Goal: Task Accomplishment & Management: Manage account settings

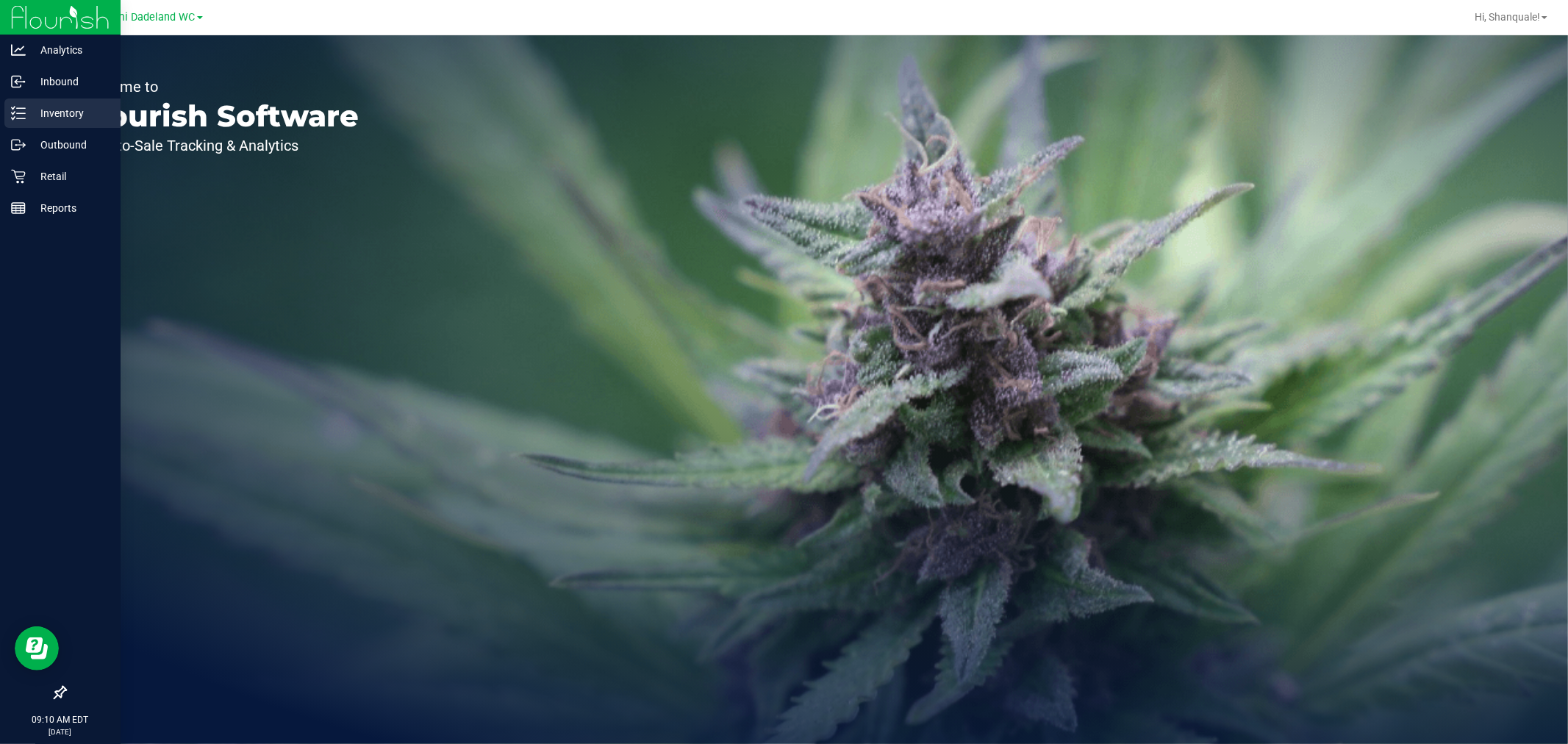
click at [18, 115] on icon at bounding box center [18, 113] width 15 height 15
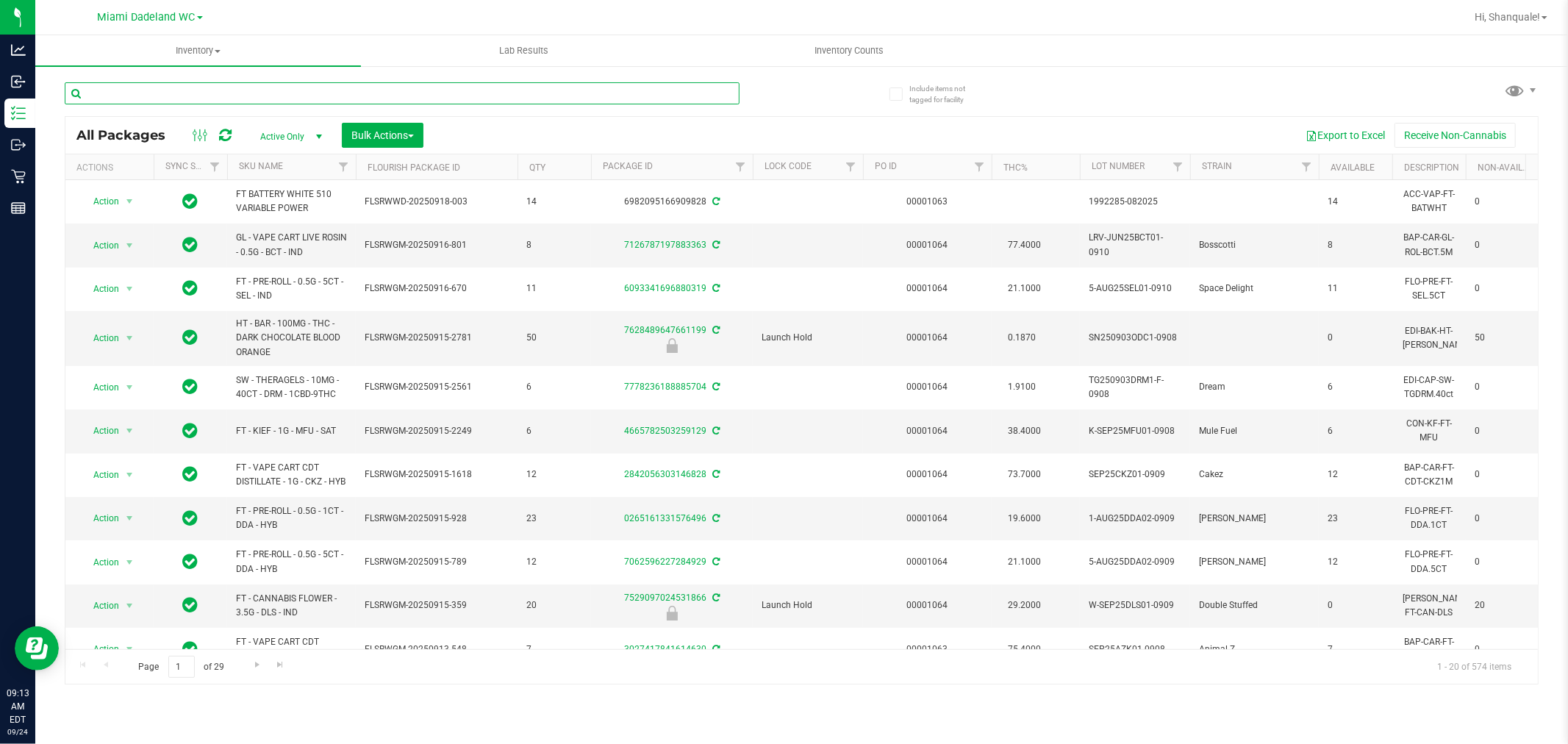
click at [233, 89] on input "text" at bounding box center [402, 93] width 675 height 22
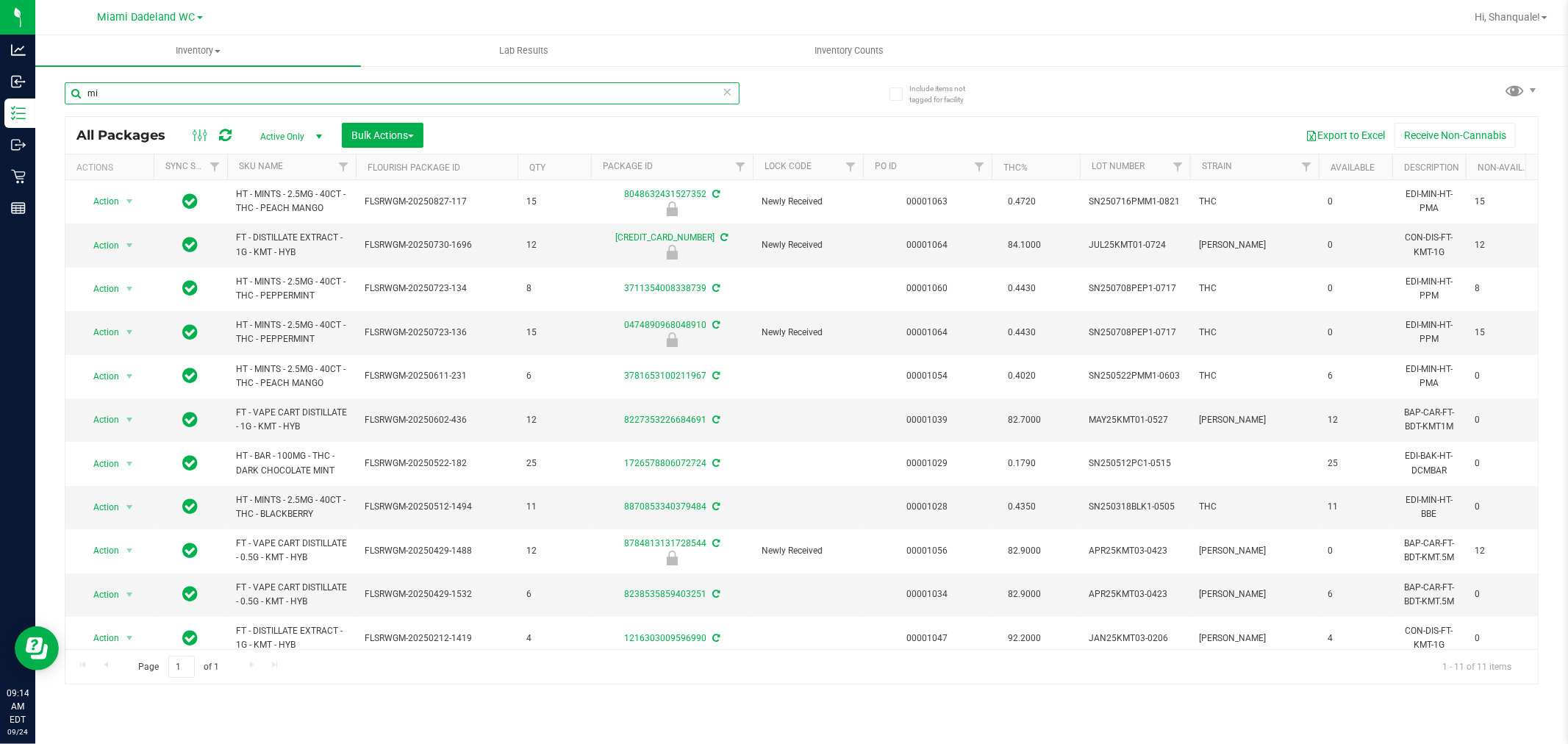
type input "m"
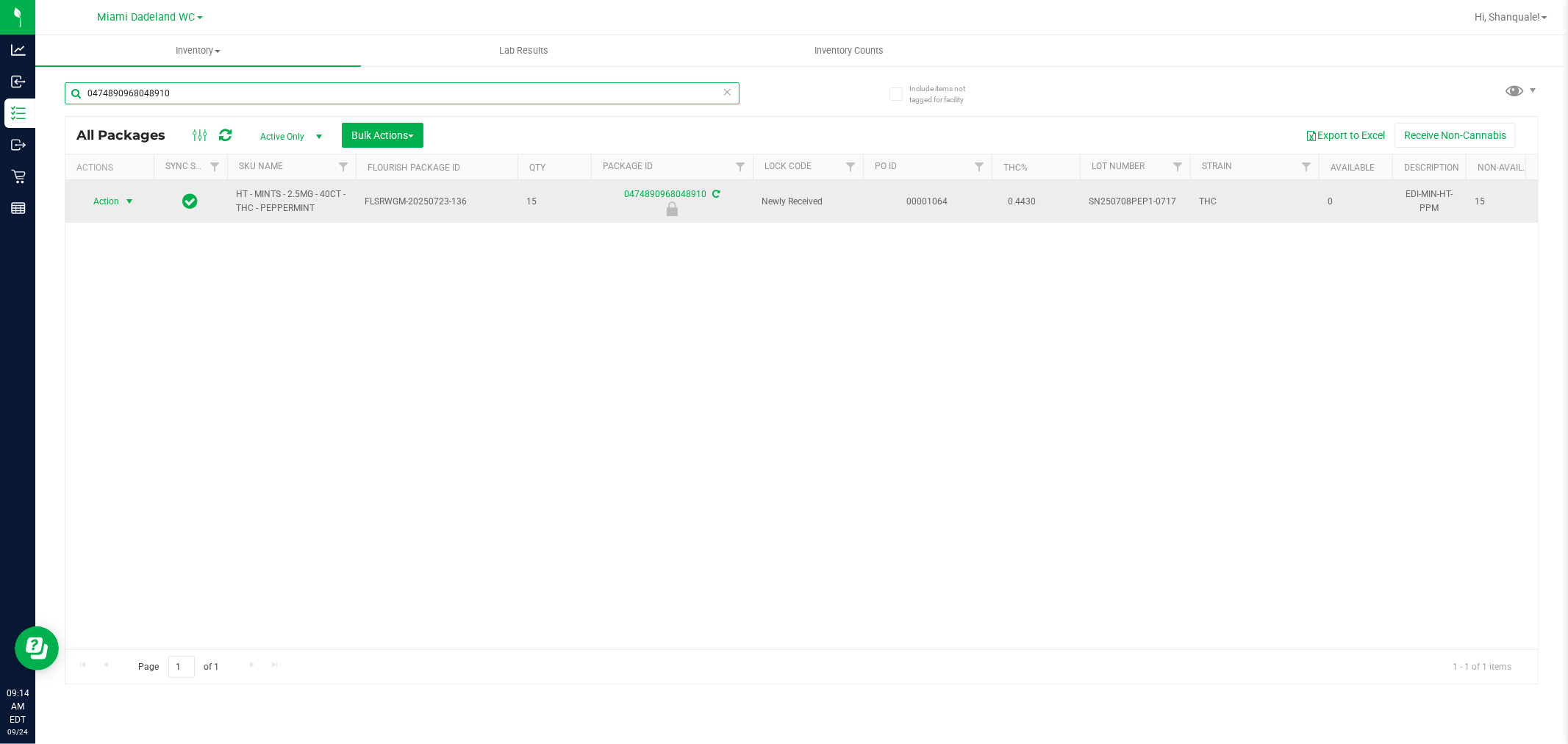
type input "0474890968048910"
click at [134, 200] on span "select" at bounding box center [129, 201] width 12 height 12
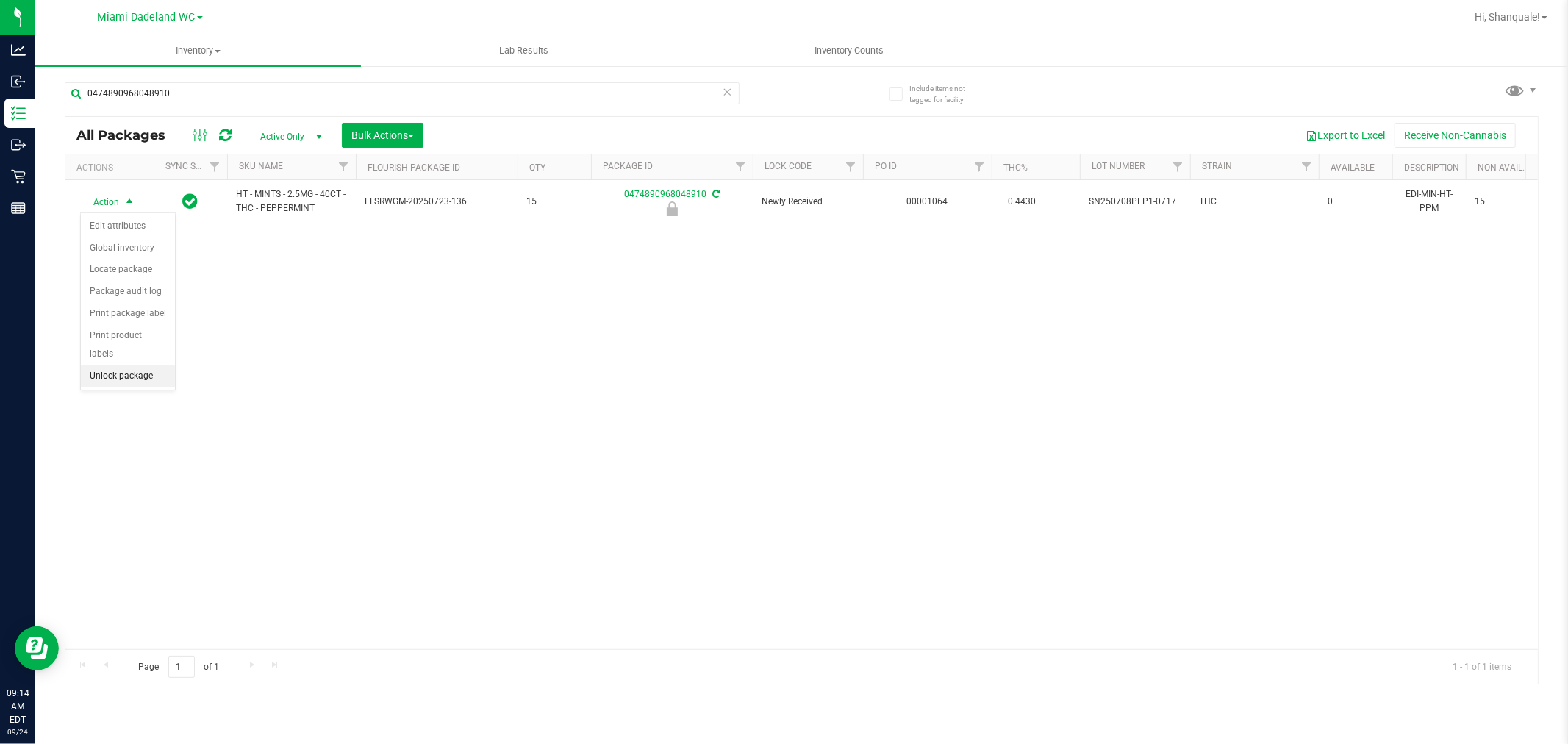
click at [116, 379] on li "Unlock package" at bounding box center [128, 376] width 94 height 22
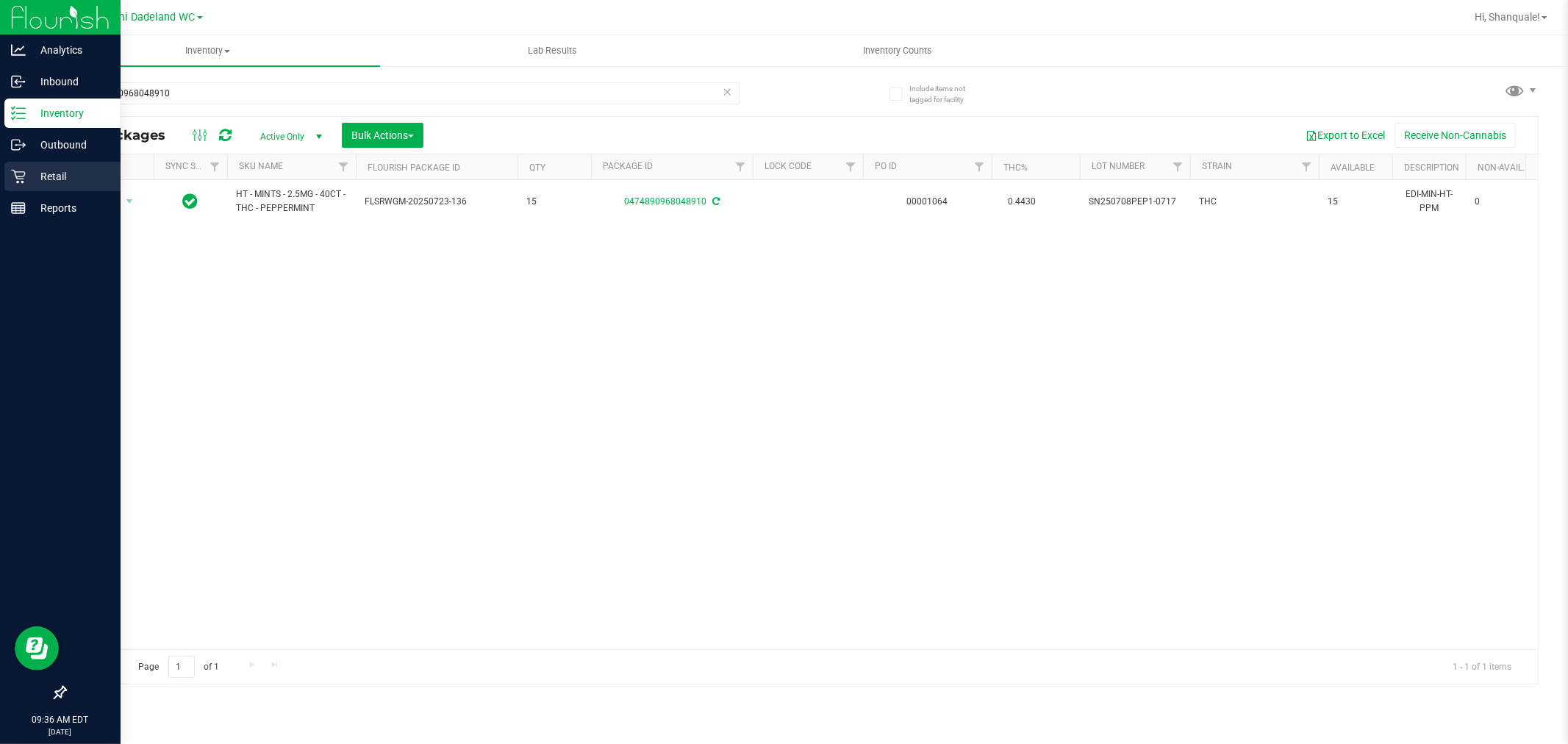
click at [16, 176] on icon at bounding box center [18, 177] width 14 height 14
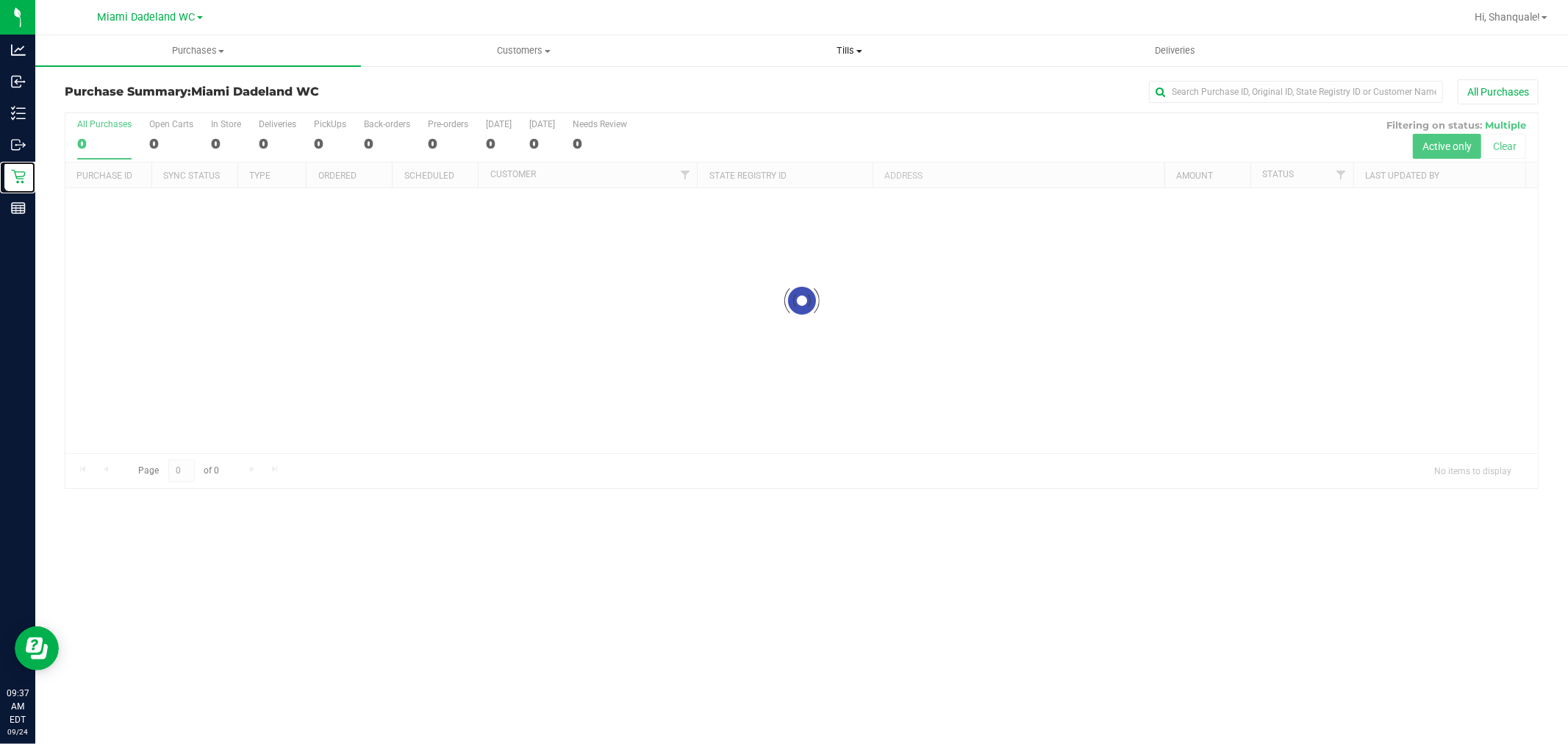
click at [853, 54] on span "Tills" at bounding box center [849, 50] width 324 height 13
click at [803, 84] on li "Manage tills" at bounding box center [849, 88] width 325 height 18
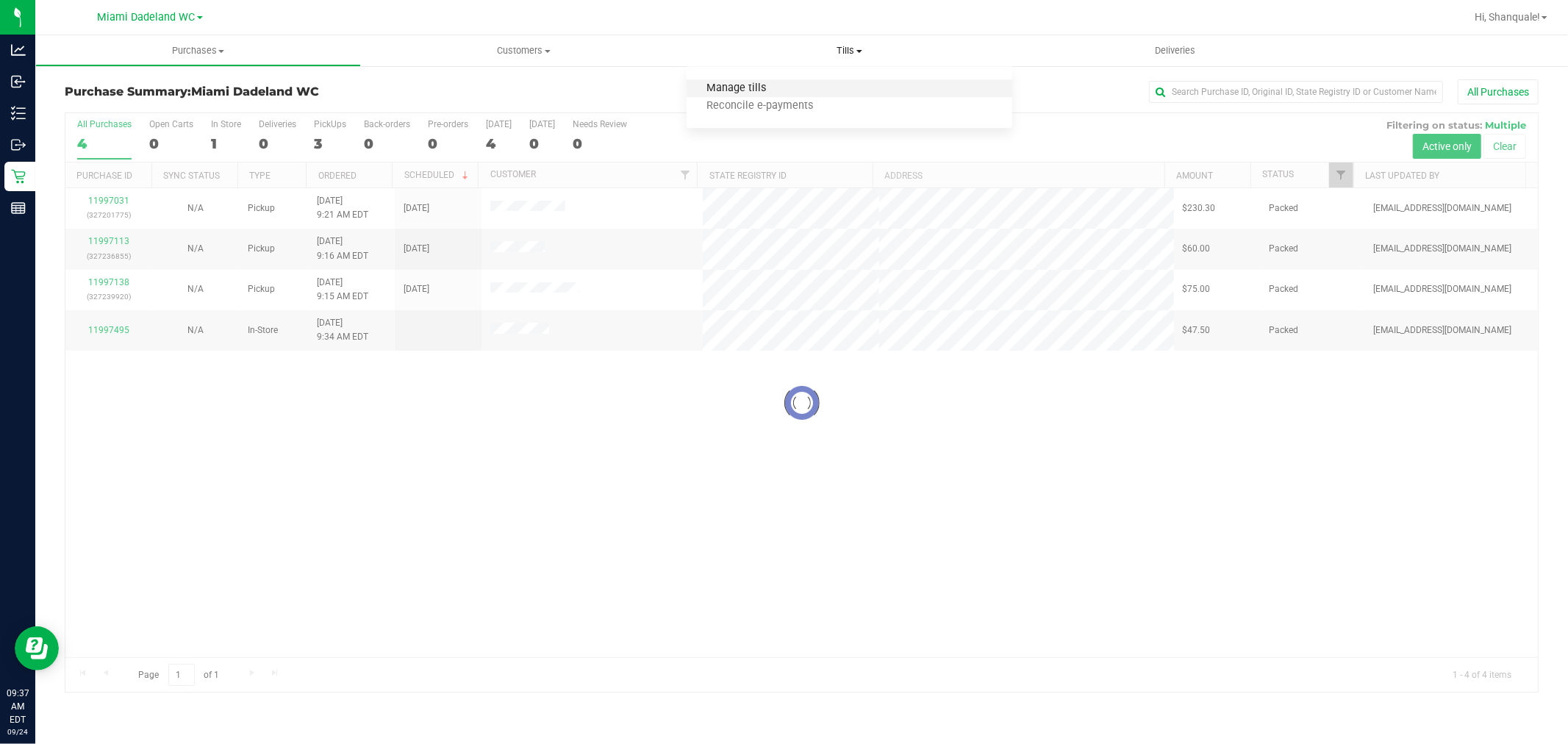
click at [772, 82] on span "Manage tills" at bounding box center [736, 88] width 99 height 12
click at [782, 88] on span "Manage tills" at bounding box center [736, 88] width 99 height 12
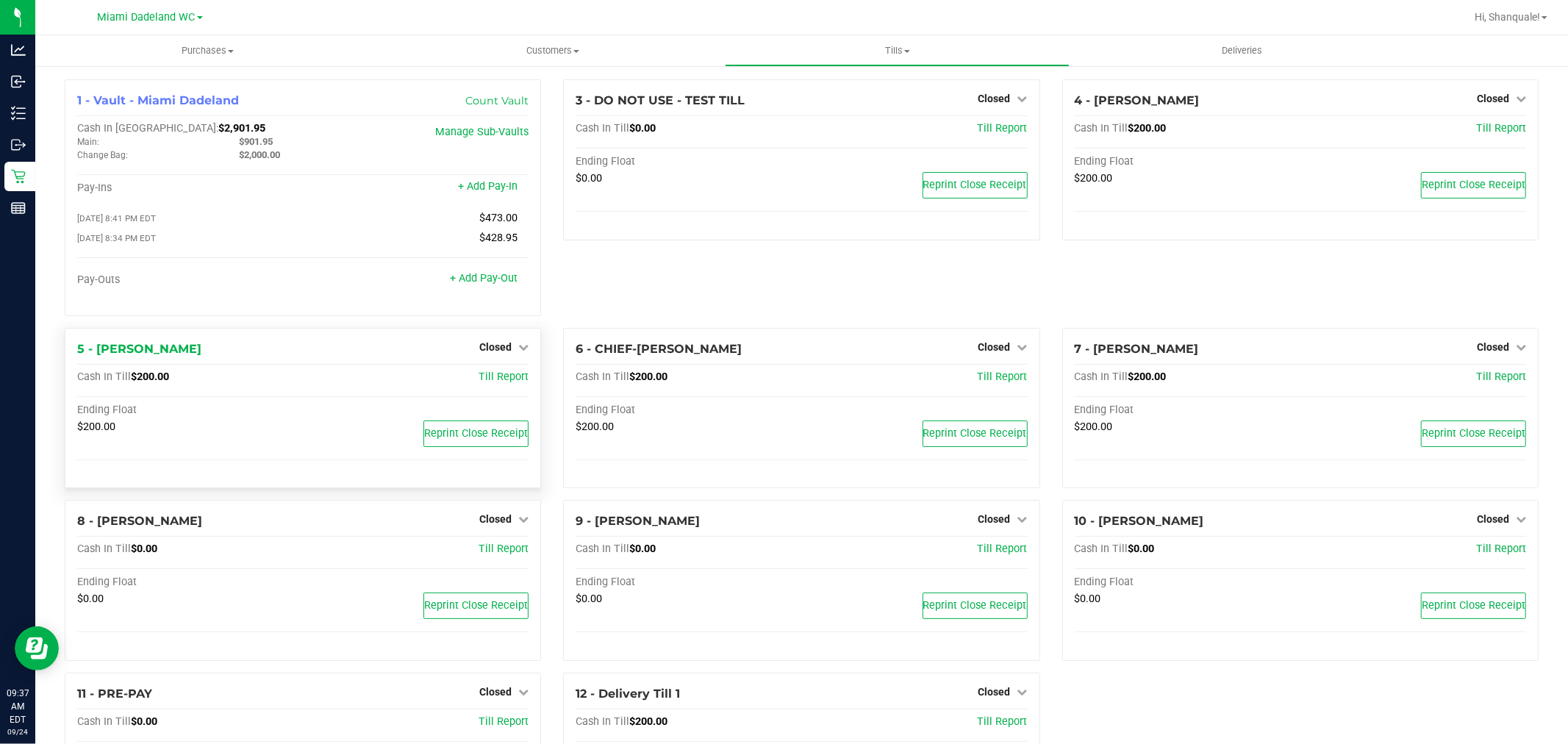
click at [500, 355] on div "Closed" at bounding box center [504, 346] width 49 height 18
click at [505, 348] on span "Closed" at bounding box center [495, 346] width 32 height 12
click at [489, 382] on link "Open Till" at bounding box center [495, 376] width 39 height 12
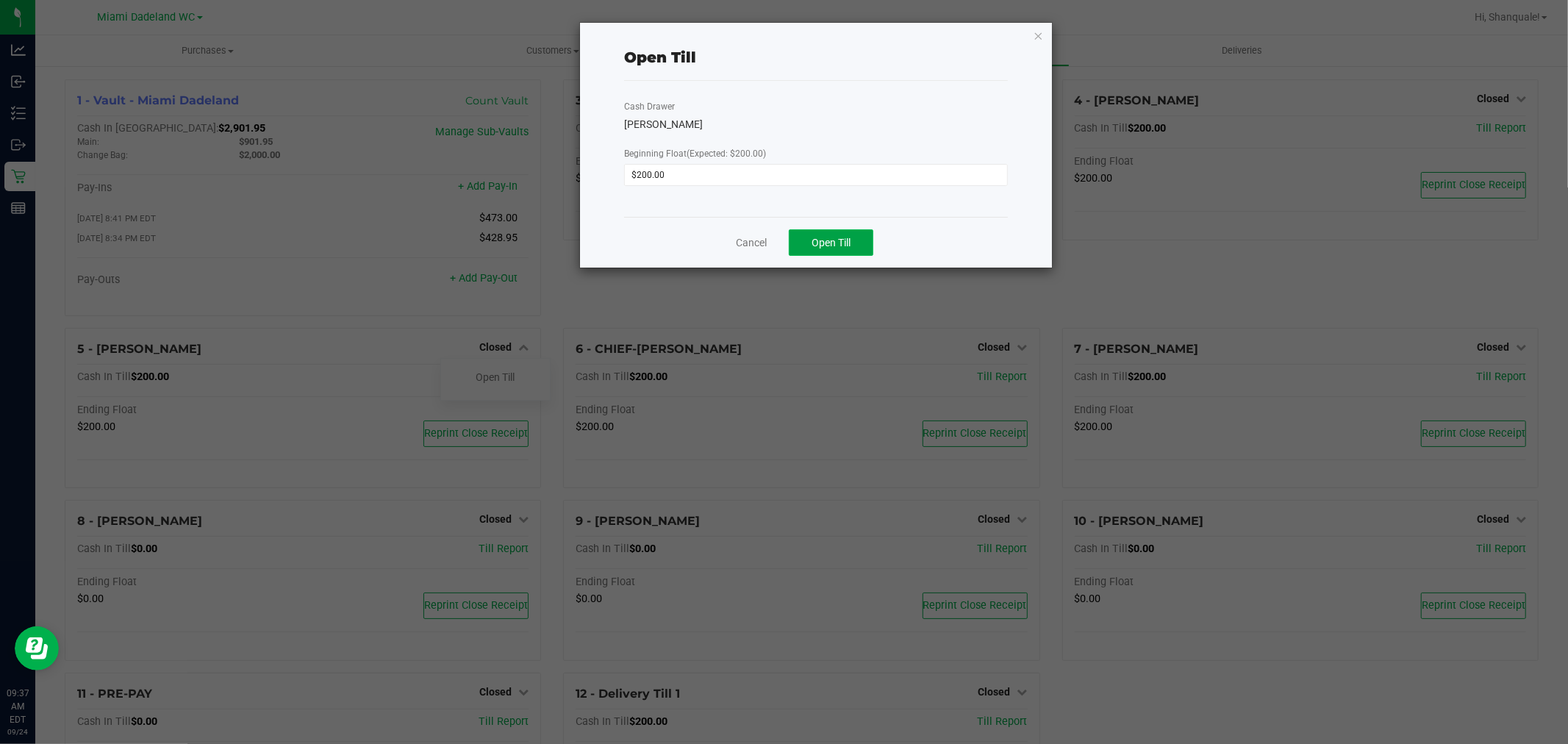
click at [842, 239] on span "Open Till" at bounding box center [831, 242] width 39 height 12
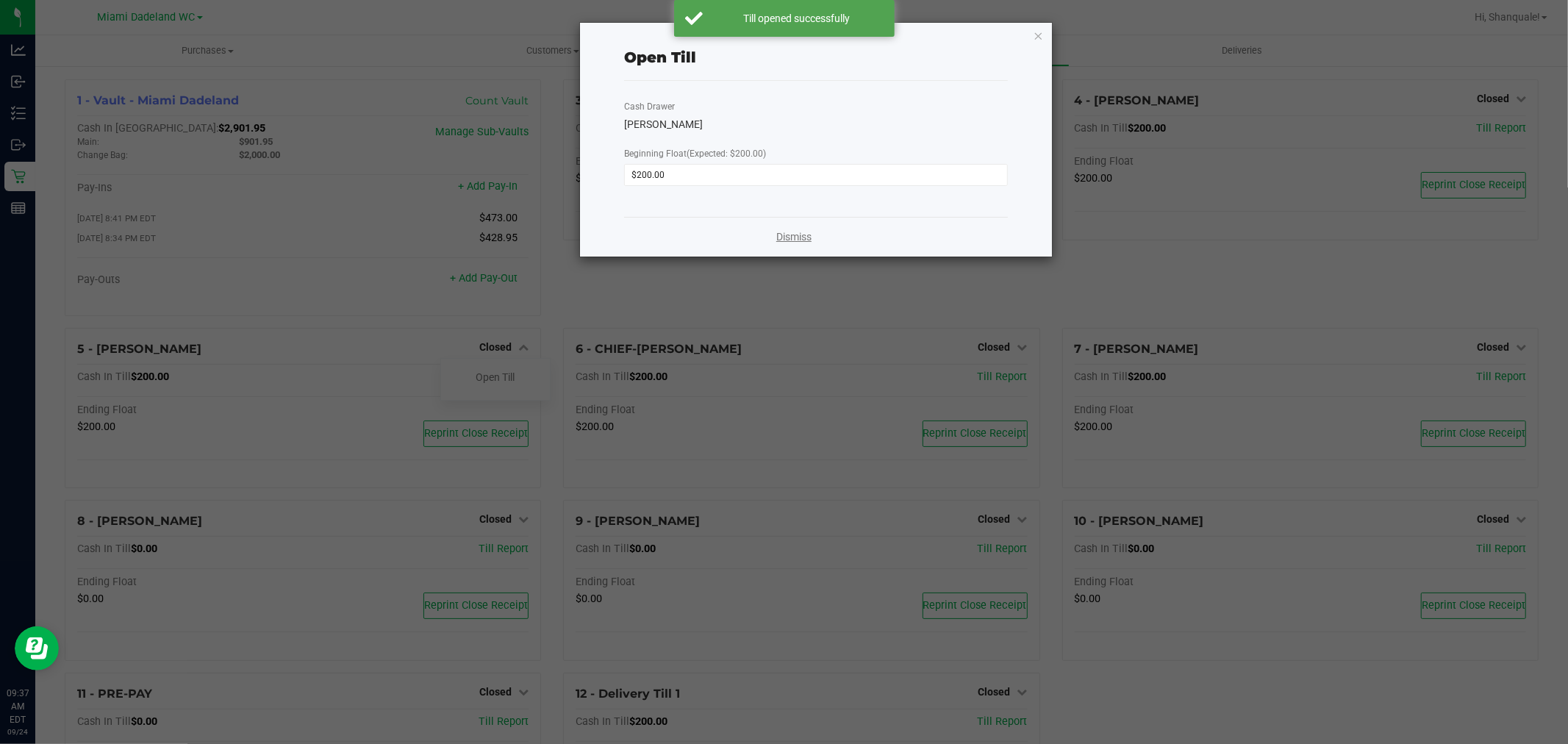
click at [784, 234] on link "Dismiss" at bounding box center [794, 237] width 35 height 15
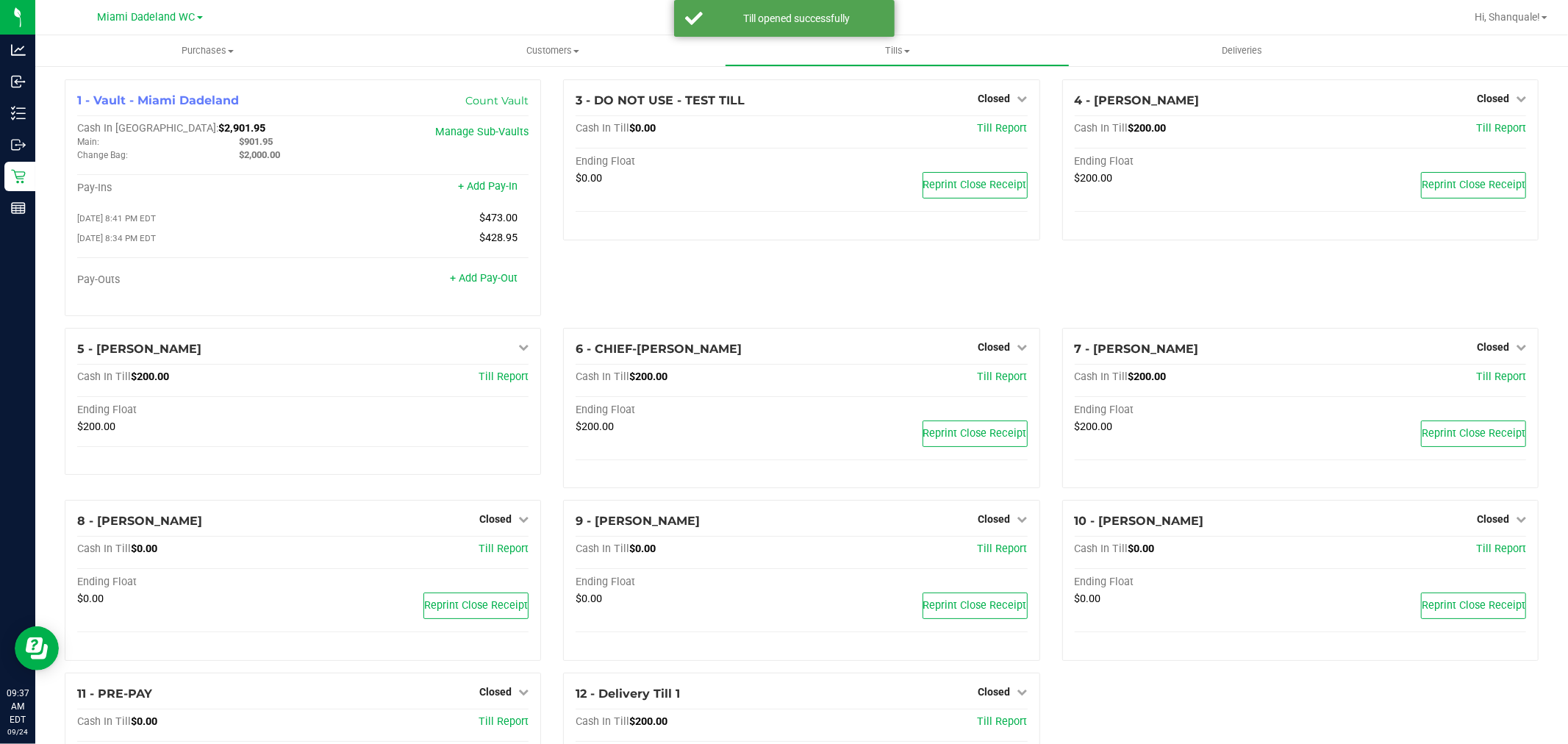
click at [998, 350] on span "Closed" at bounding box center [995, 346] width 32 height 12
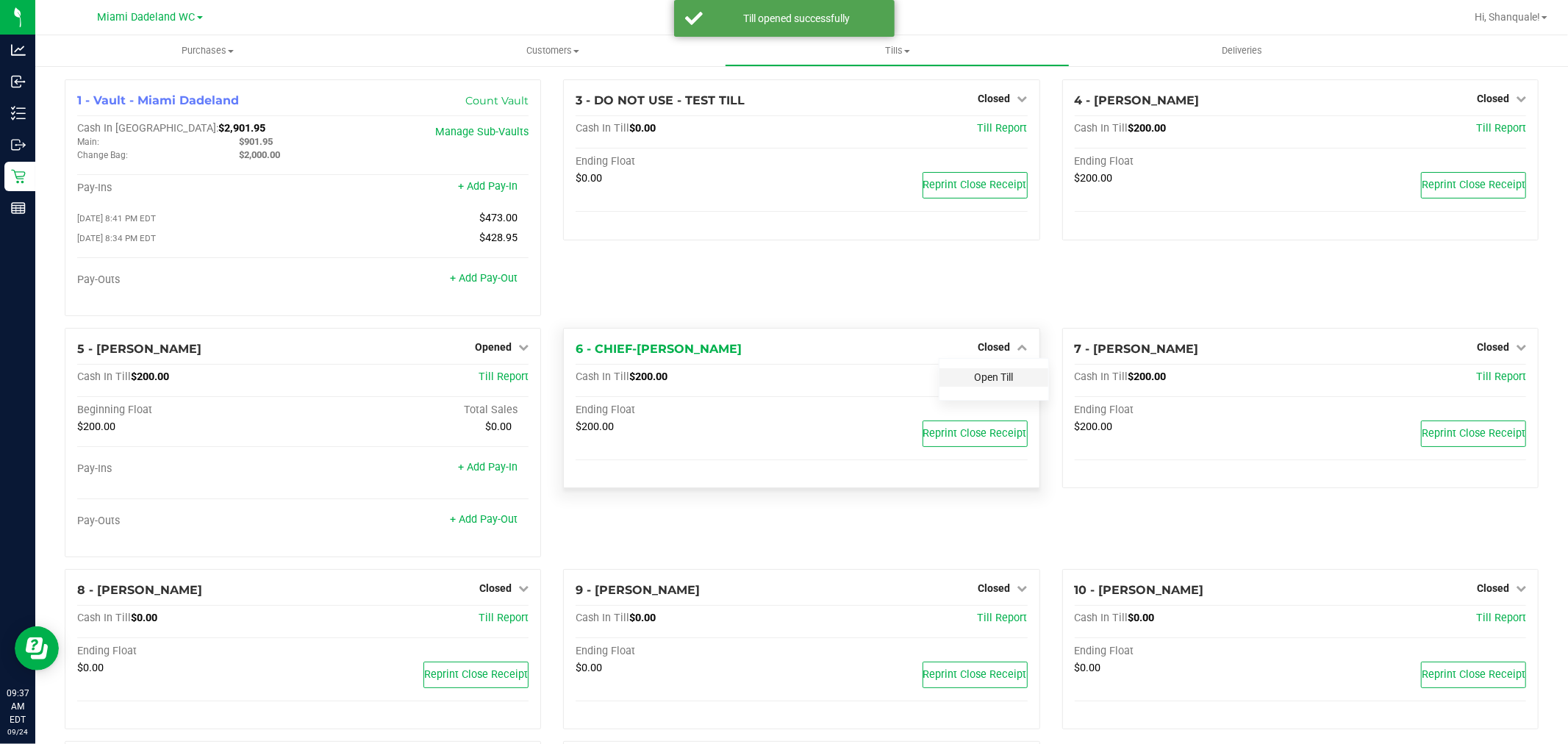
click at [999, 383] on link "Open Till" at bounding box center [994, 376] width 39 height 12
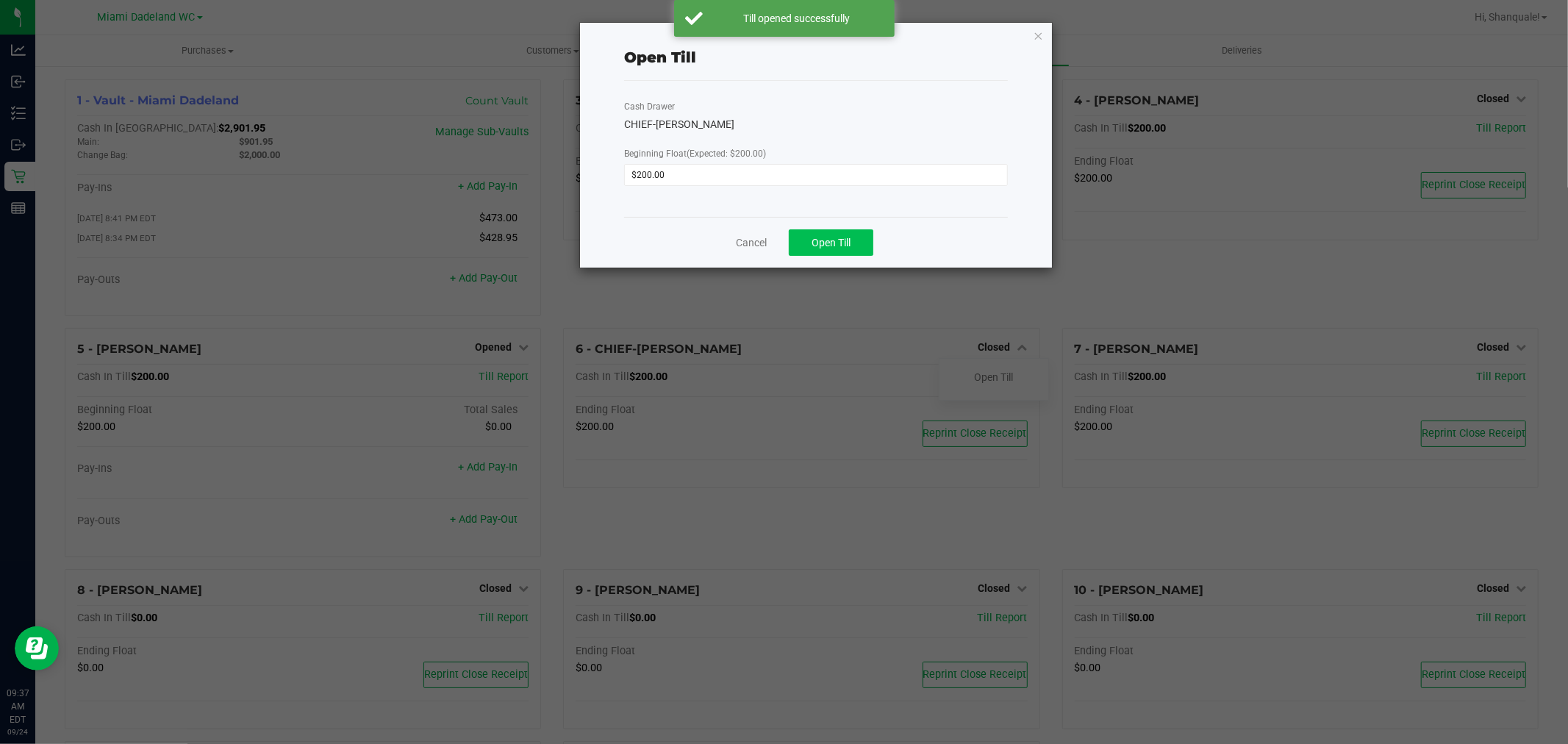
click at [855, 232] on button "Open Till" at bounding box center [831, 242] width 85 height 26
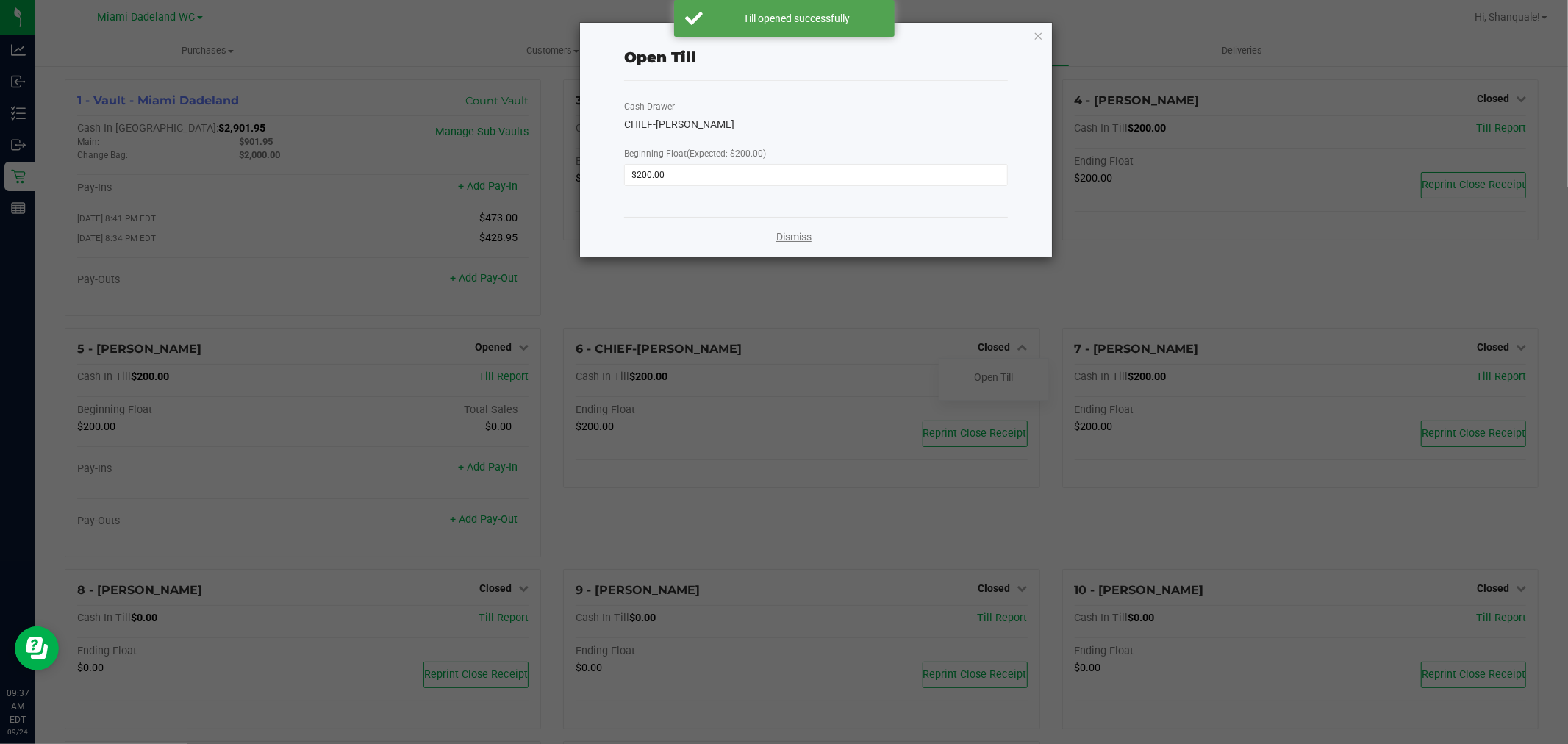
click at [790, 239] on link "Dismiss" at bounding box center [794, 237] width 35 height 15
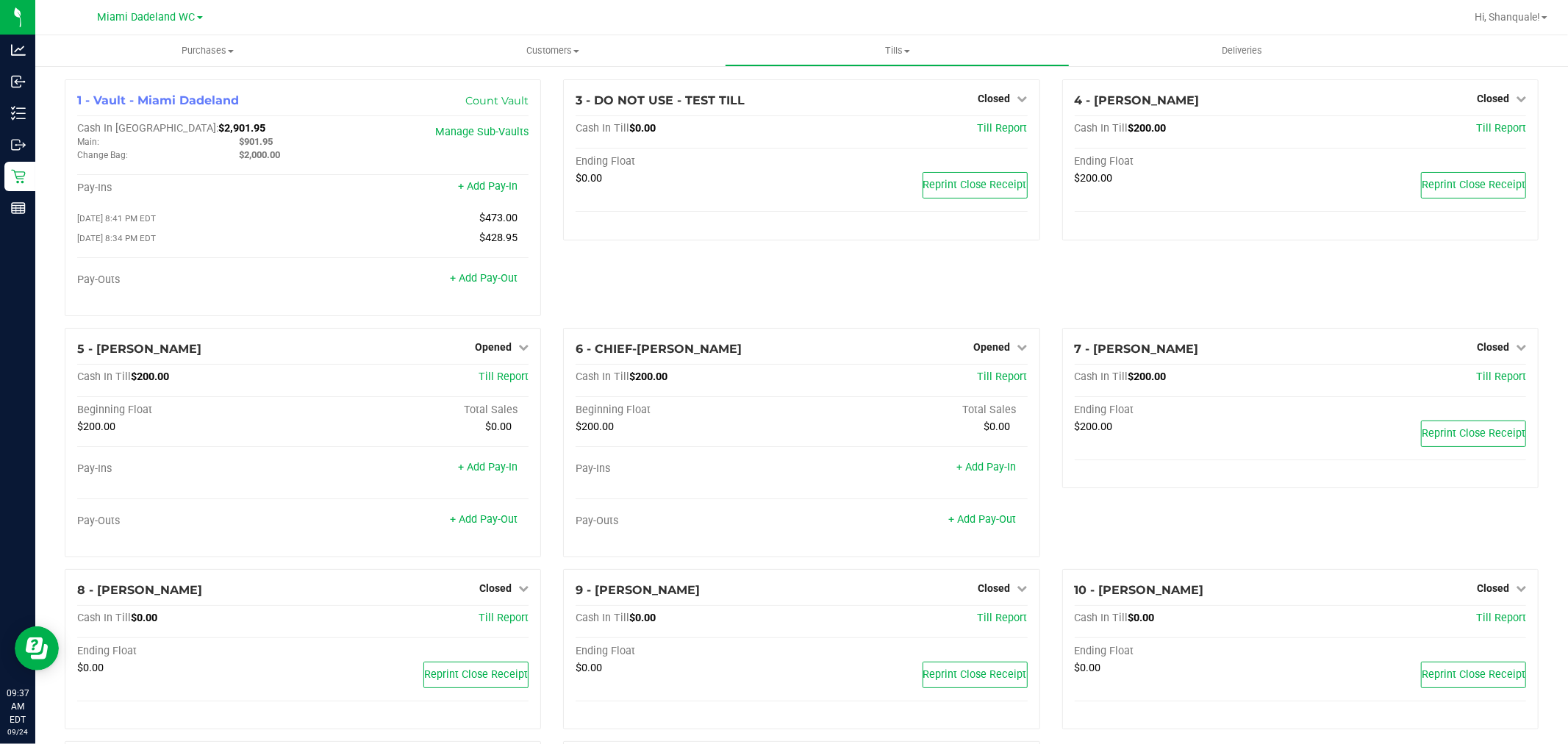
click at [501, 585] on span "Closed" at bounding box center [495, 588] width 32 height 12
click at [499, 624] on link "Open Till" at bounding box center [495, 618] width 39 height 12
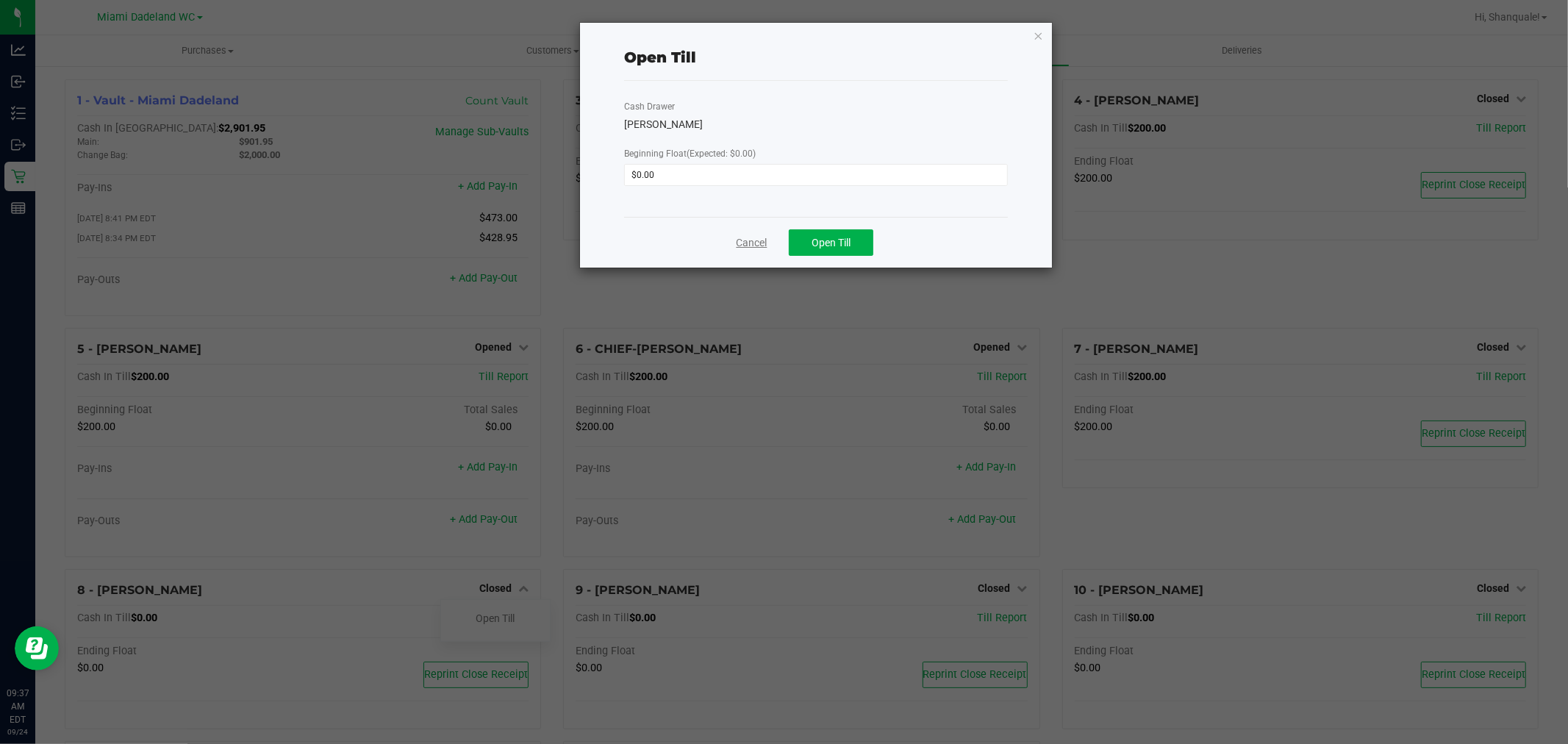
click at [758, 245] on link "Cancel" at bounding box center [751, 243] width 31 height 15
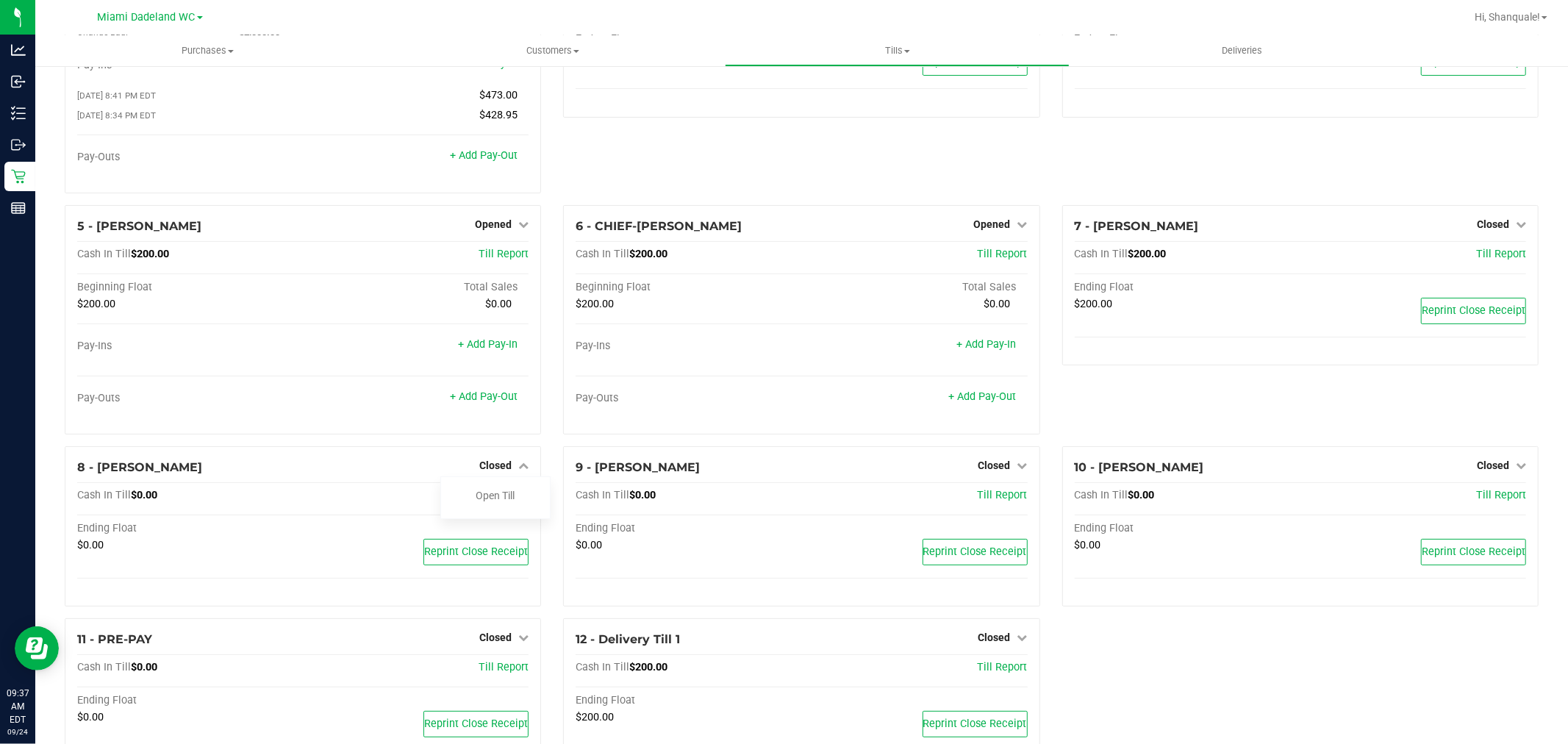
scroll to position [189, 0]
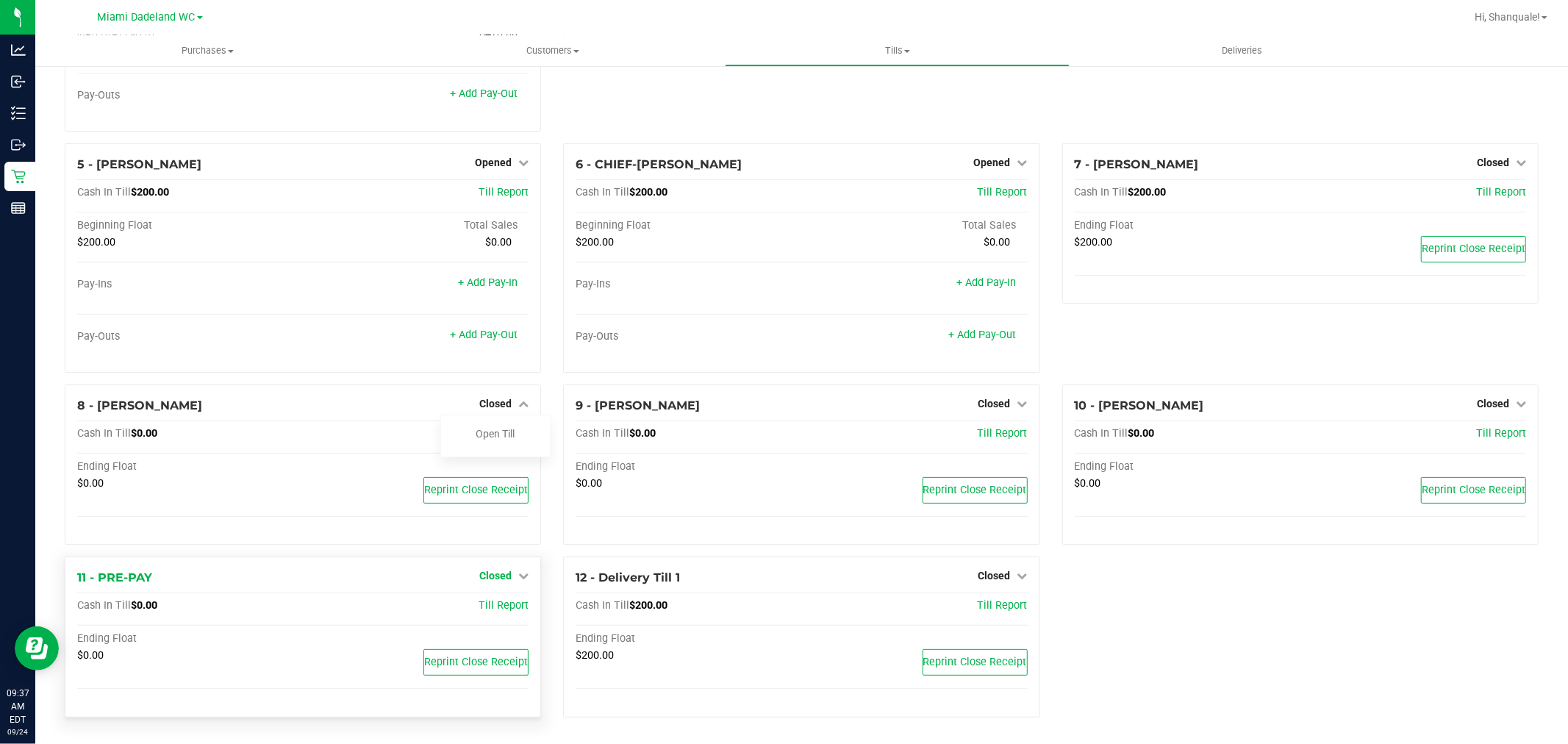
click at [509, 577] on link "Closed" at bounding box center [504, 575] width 49 height 12
click at [510, 608] on link "Open Till" at bounding box center [495, 606] width 39 height 12
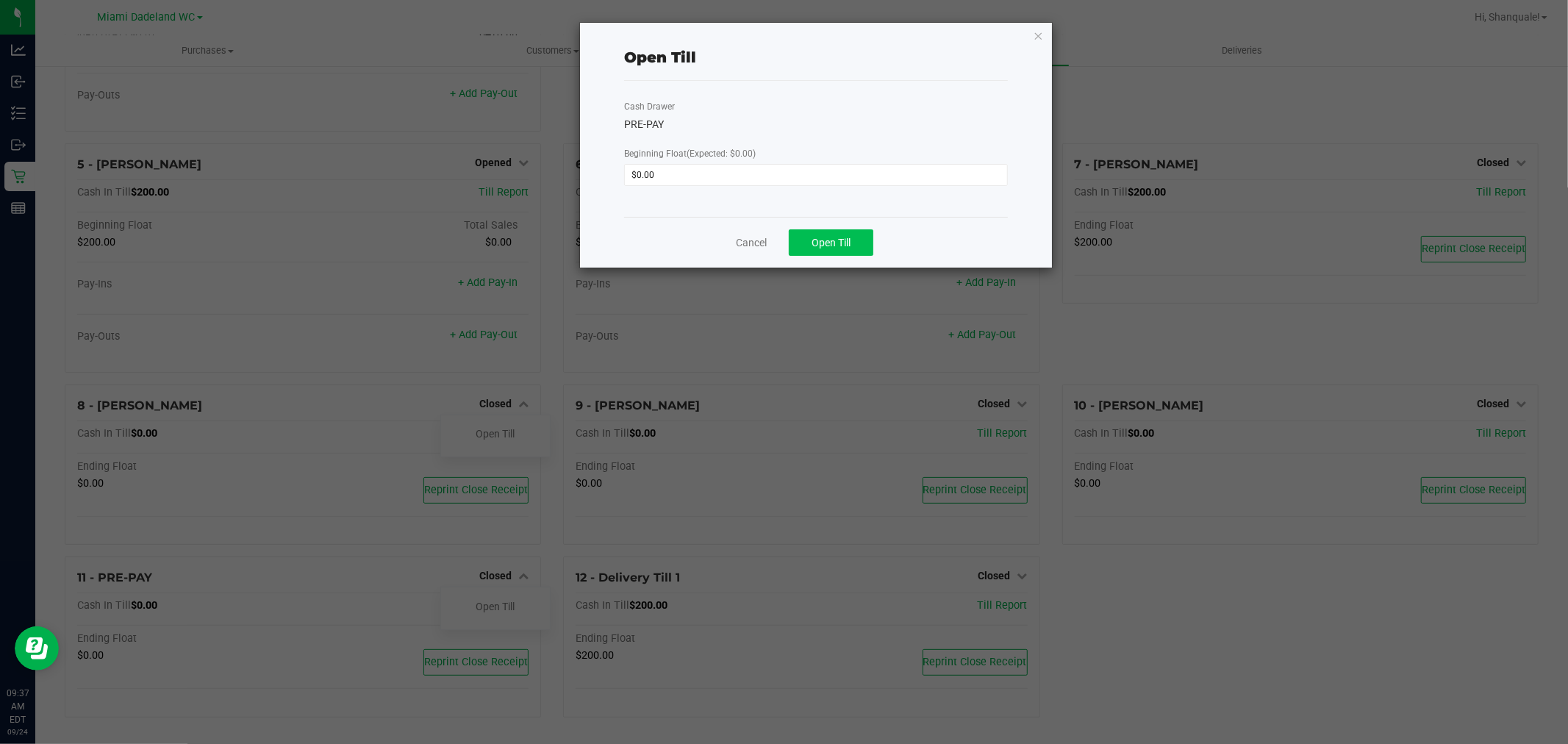
click at [832, 244] on span "Open Till" at bounding box center [831, 242] width 39 height 12
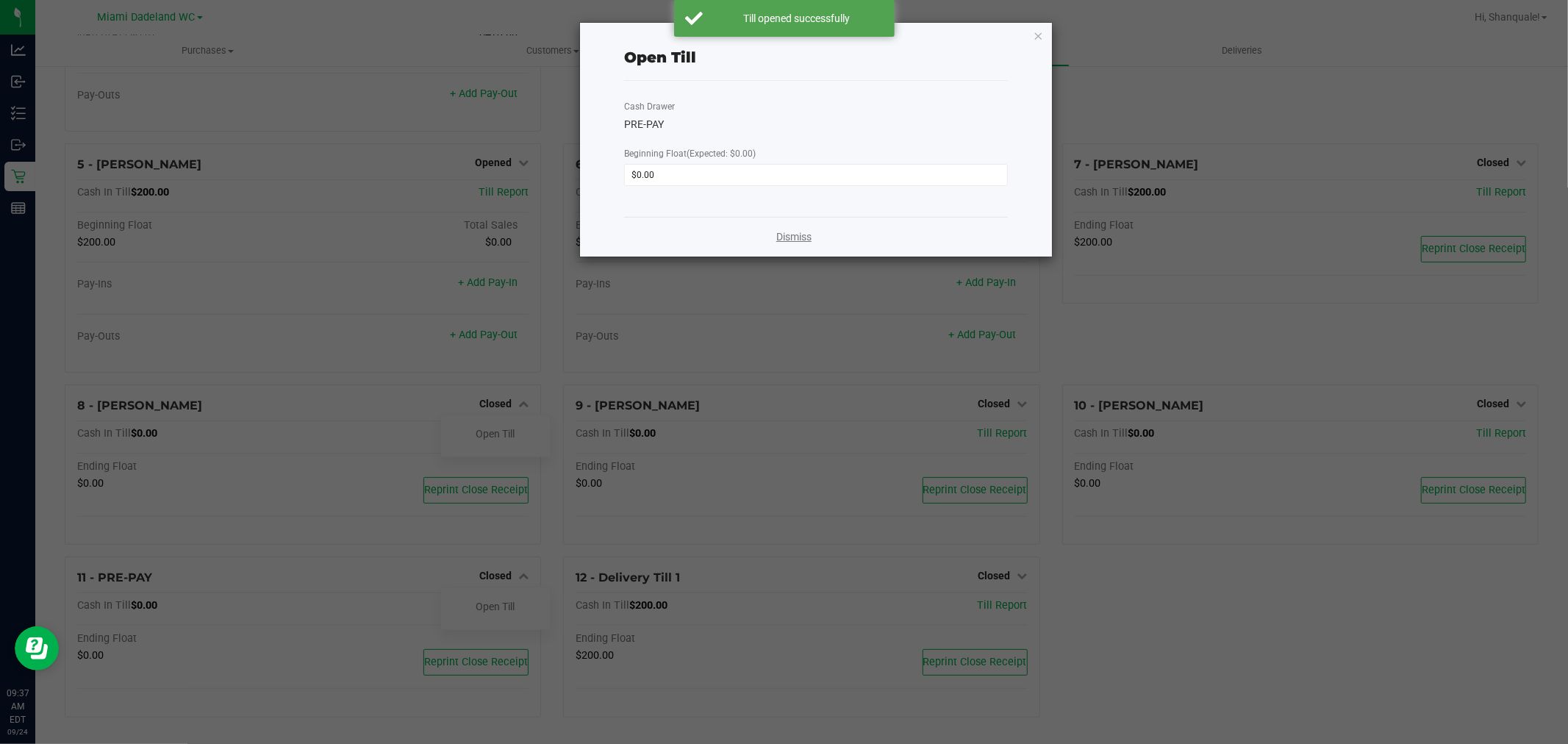
click at [792, 233] on link "Dismiss" at bounding box center [794, 237] width 35 height 15
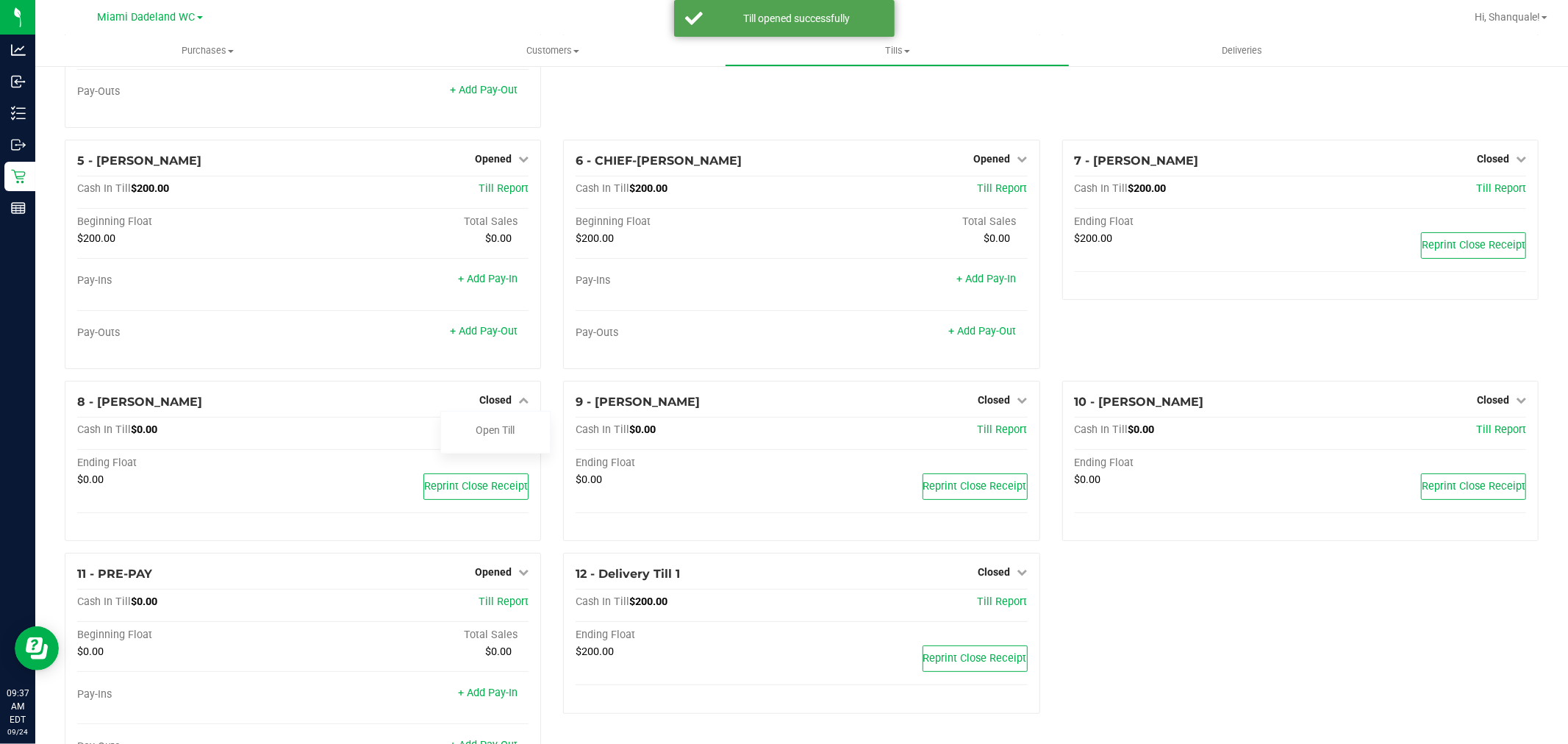
scroll to position [0, 0]
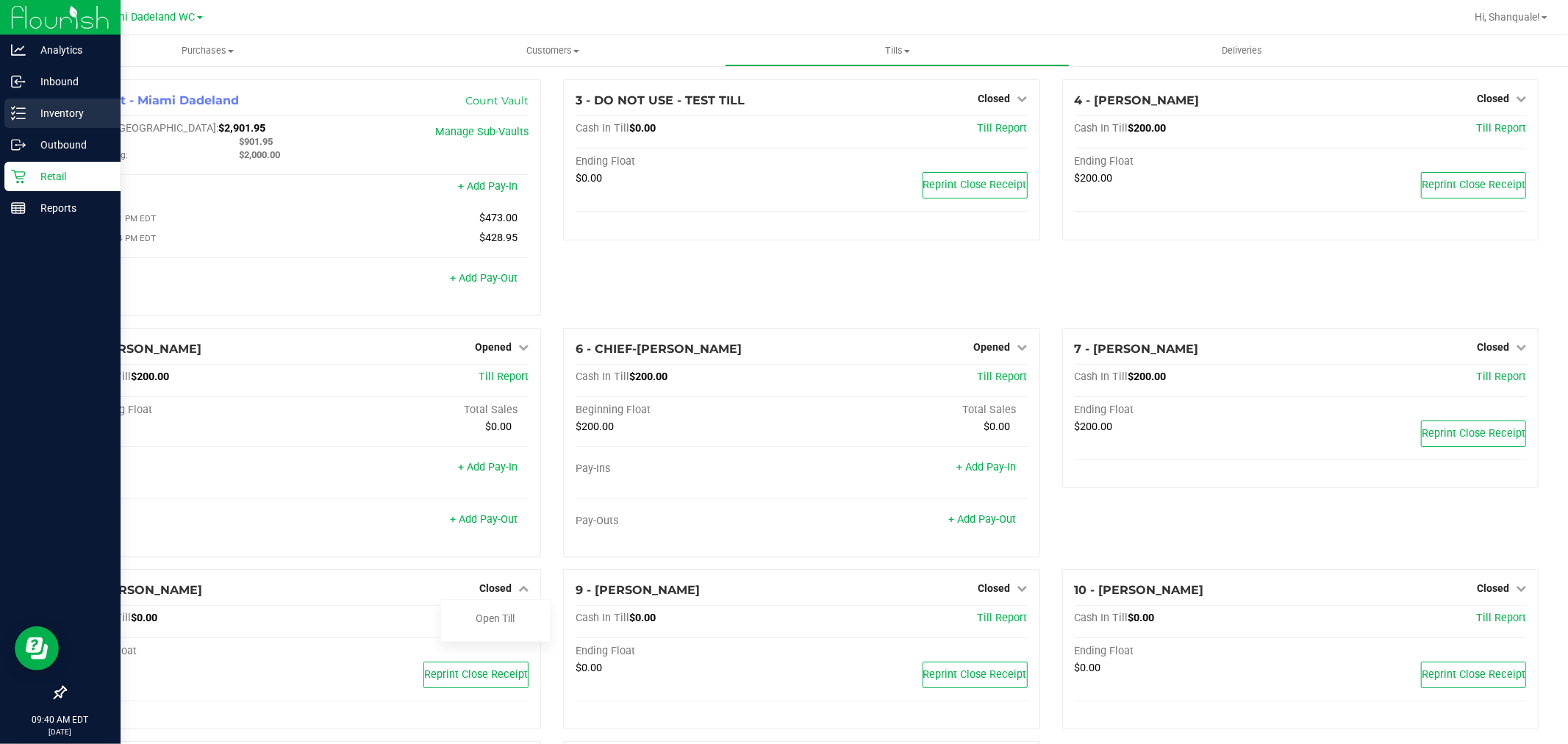
click at [20, 118] on line at bounding box center [21, 118] width 8 height 0
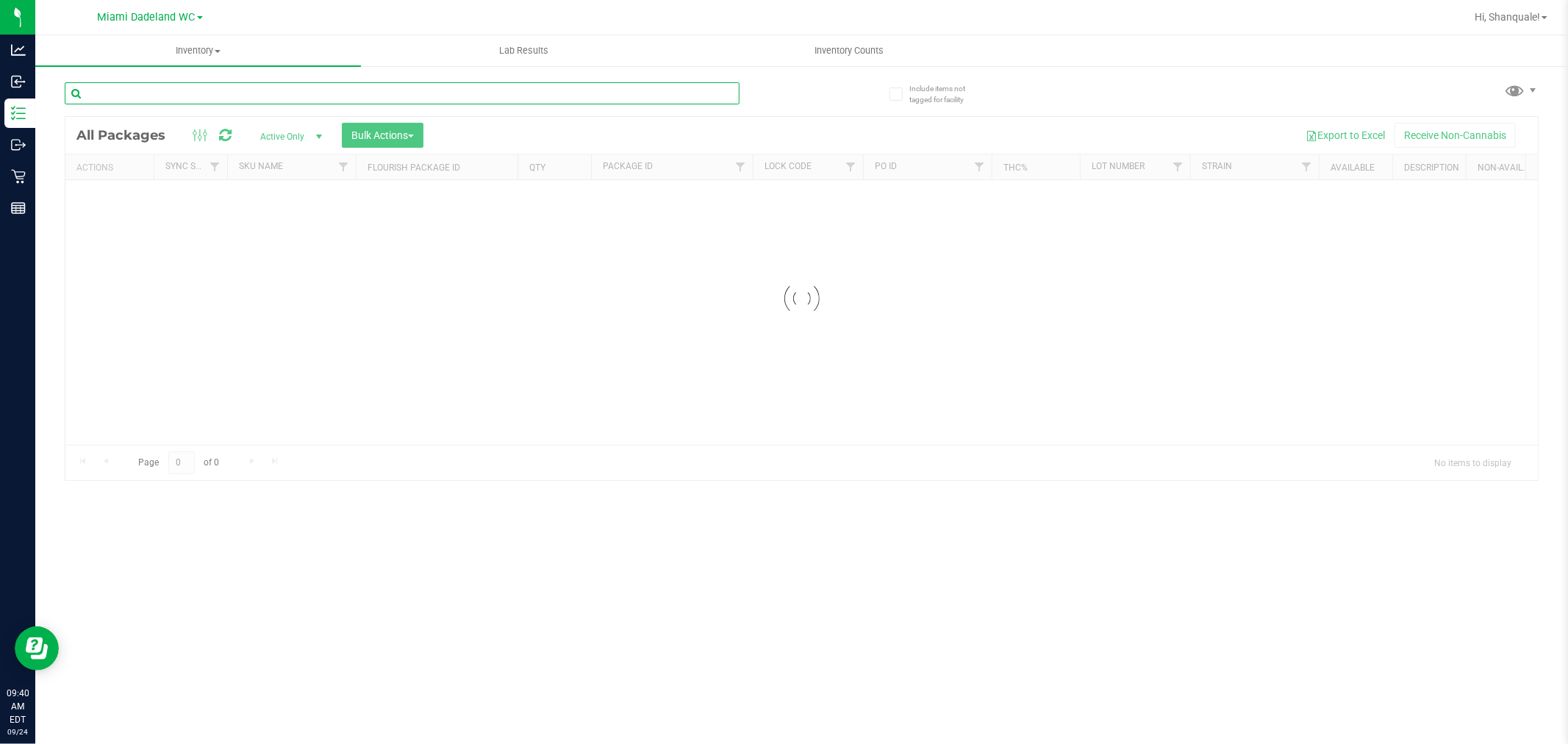
click at [313, 96] on input "text" at bounding box center [402, 93] width 675 height 22
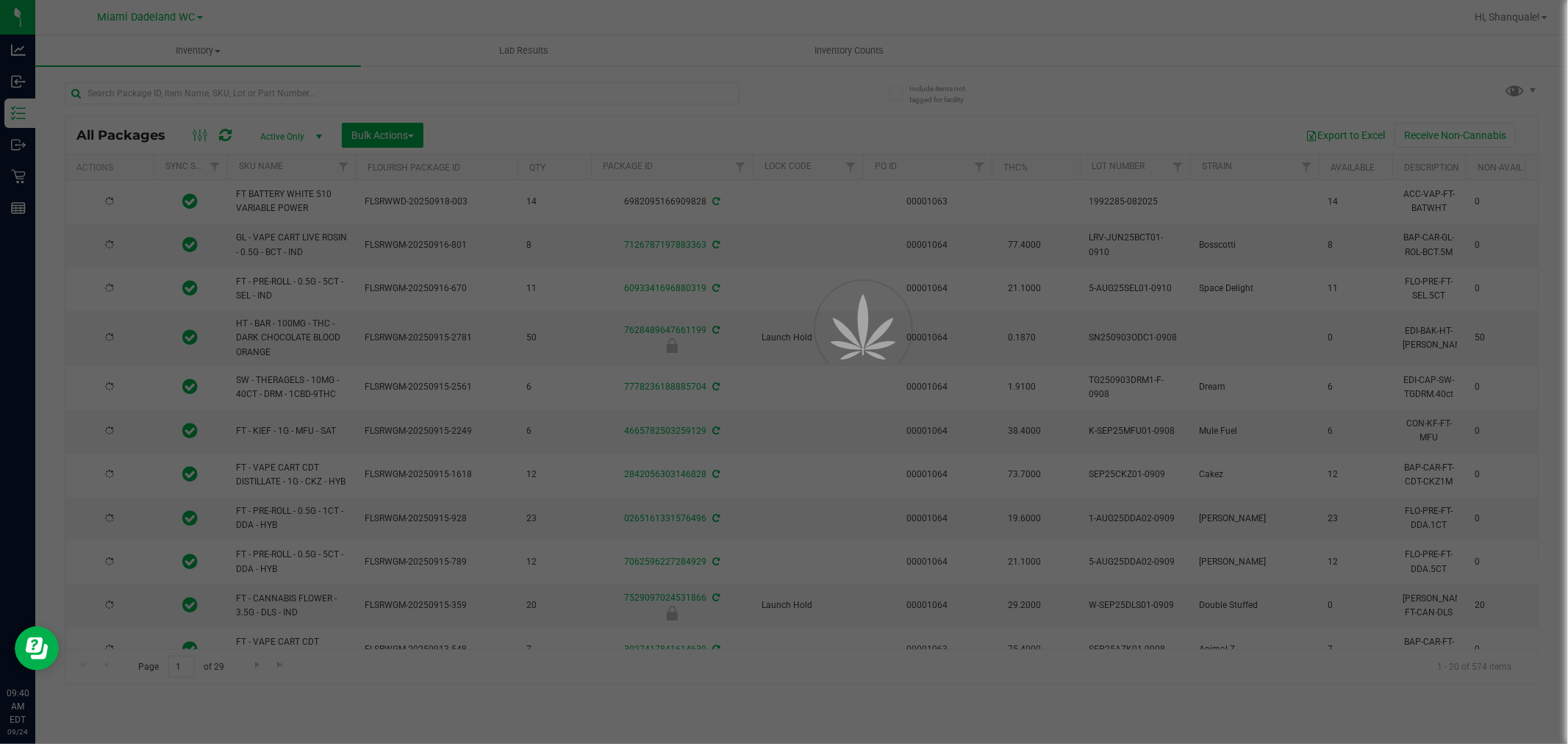
click at [305, 96] on div at bounding box center [784, 372] width 1568 height 744
type input "[DATE]"
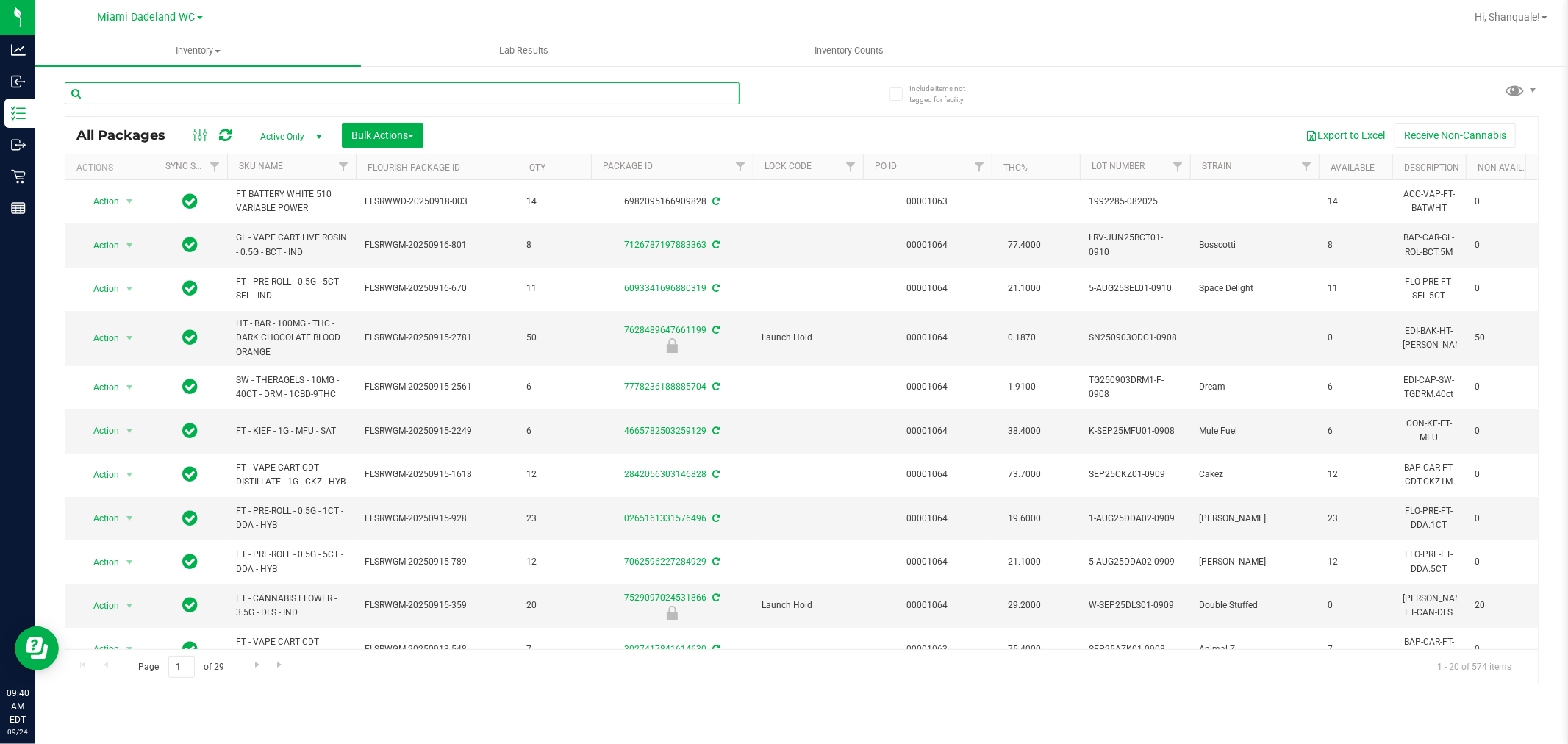
click at [435, 92] on input "text" at bounding box center [402, 93] width 675 height 22
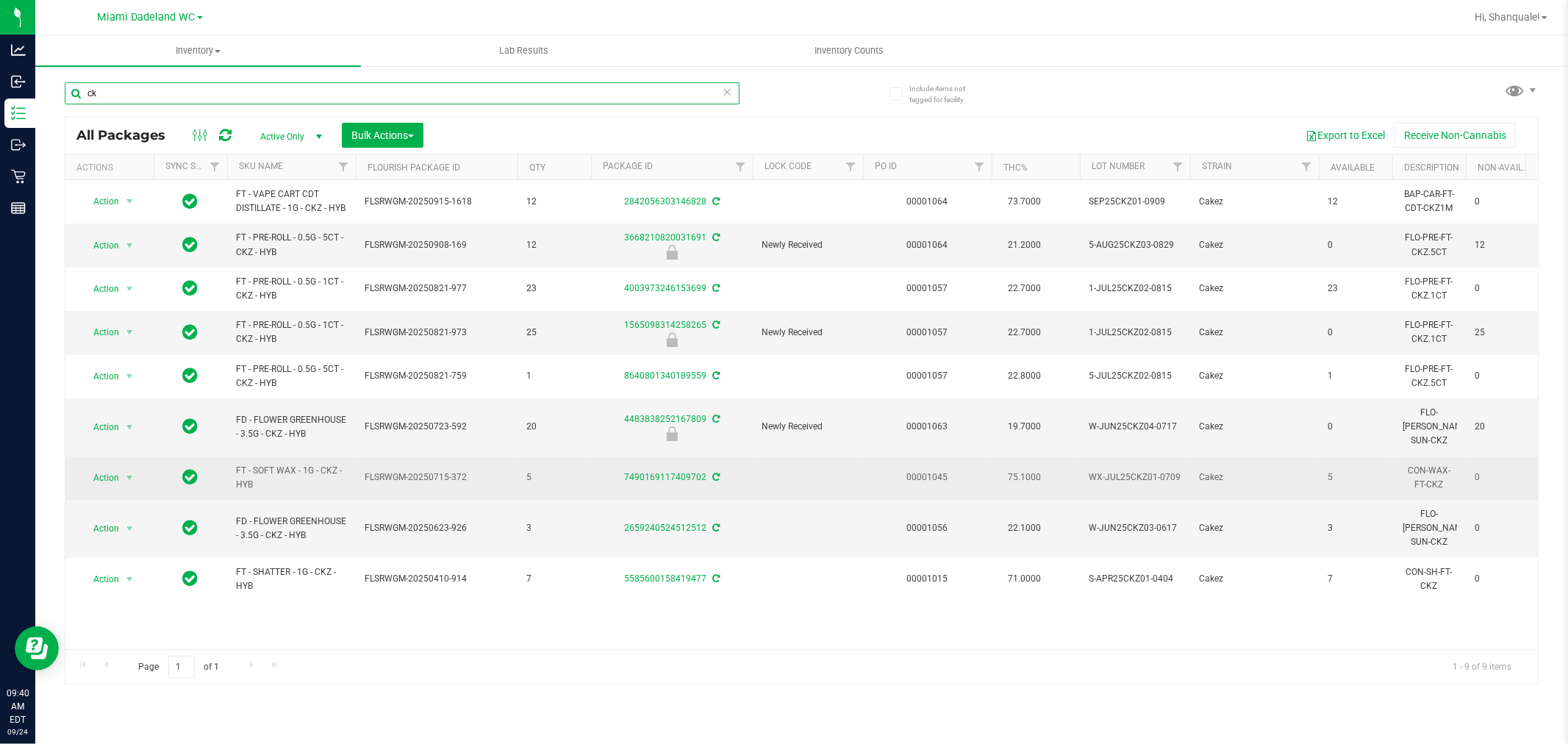
type input "c"
